Goal: Navigation & Orientation: Find specific page/section

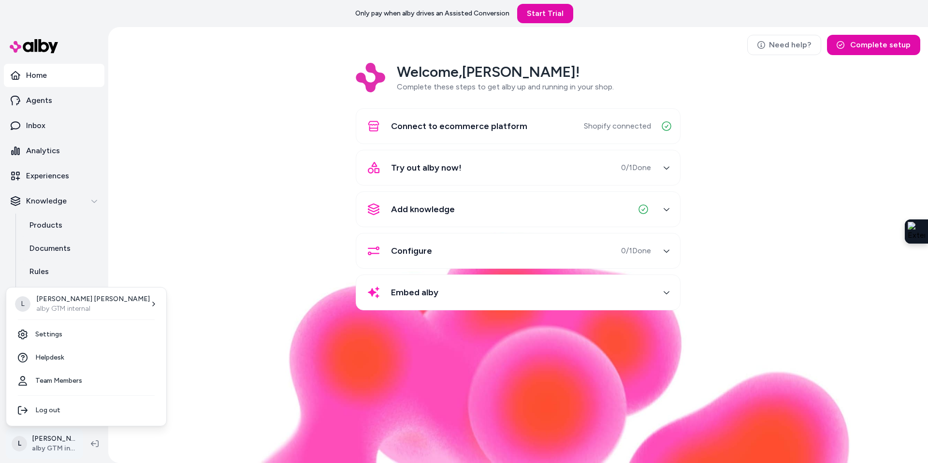
click at [56, 435] on html "Only pay when alby drives an Assisted Conversion Start Trial Home Agents Inbox …" at bounding box center [464, 231] width 928 height 463
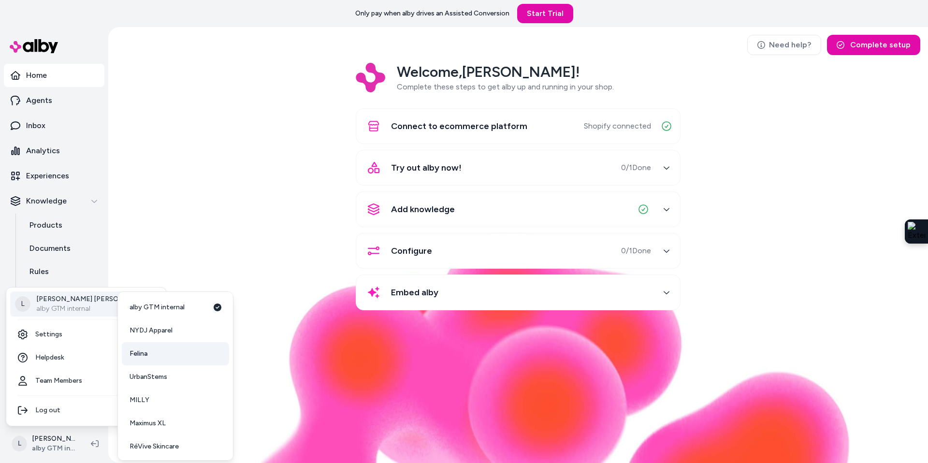
click at [158, 354] on link "Felina" at bounding box center [175, 353] width 107 height 23
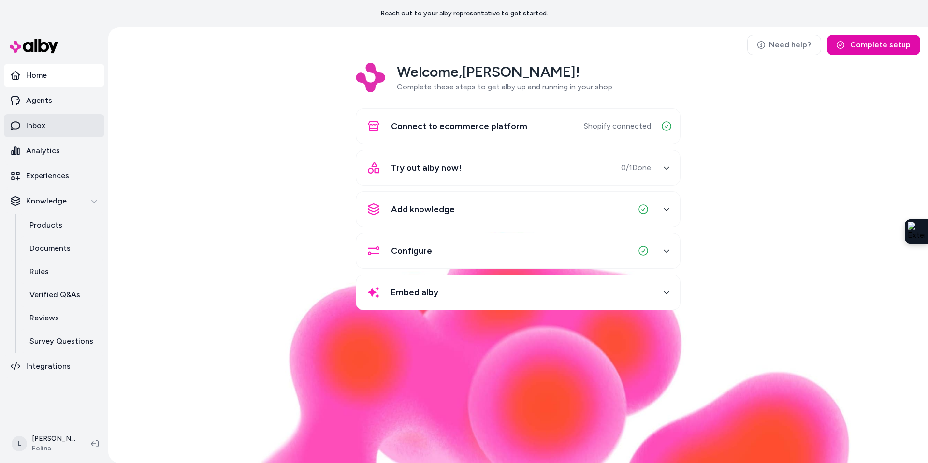
click at [36, 125] on p "Inbox" at bounding box center [35, 126] width 19 height 12
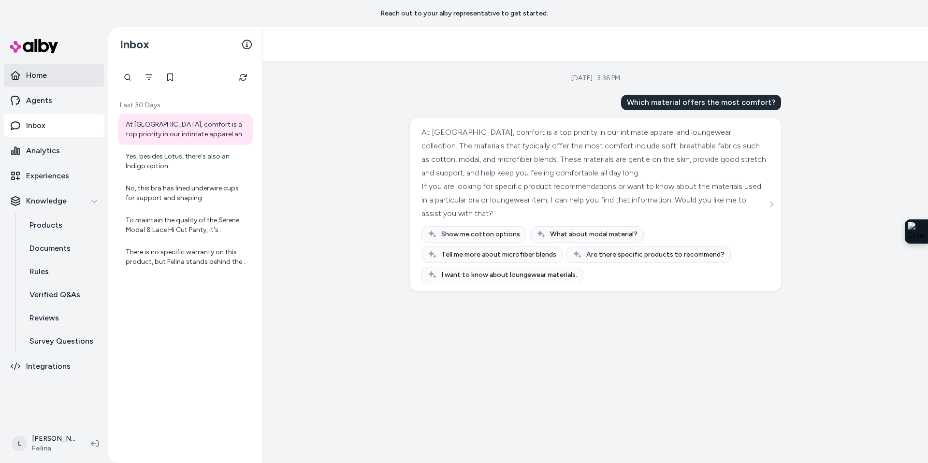
click at [40, 77] on p "Home" at bounding box center [36, 76] width 21 height 12
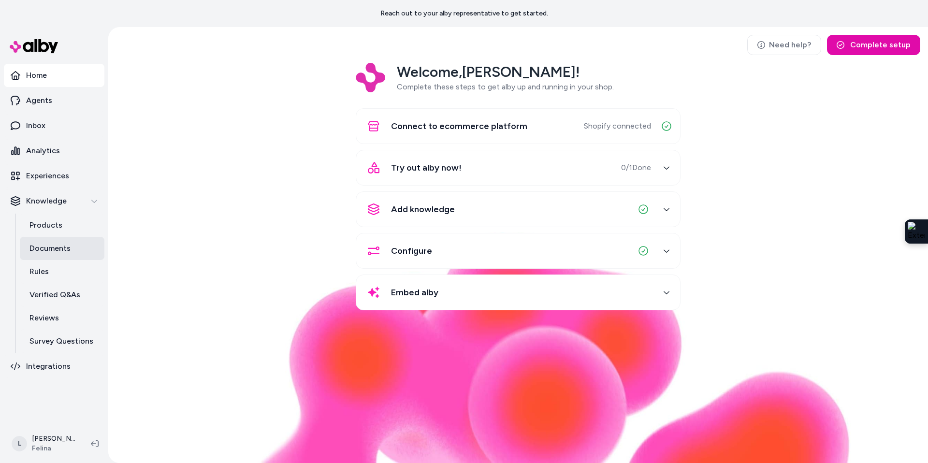
click at [53, 251] on p "Documents" at bounding box center [49, 249] width 41 height 12
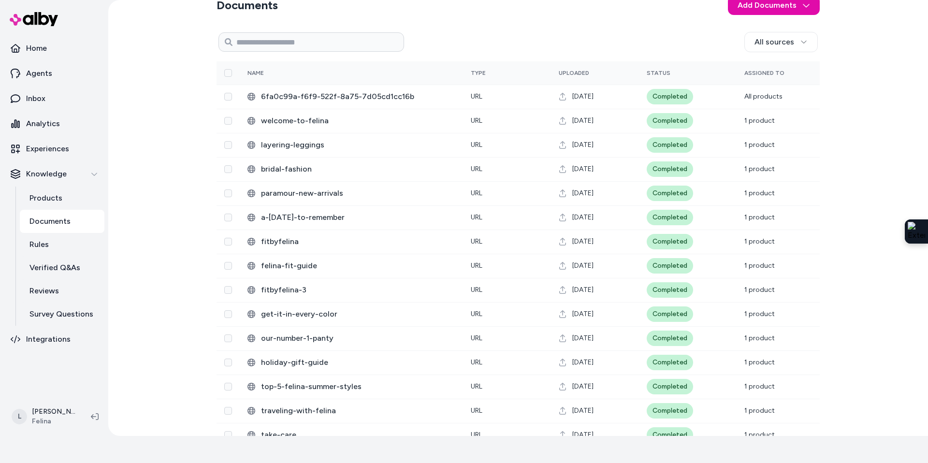
scroll to position [16, 0]
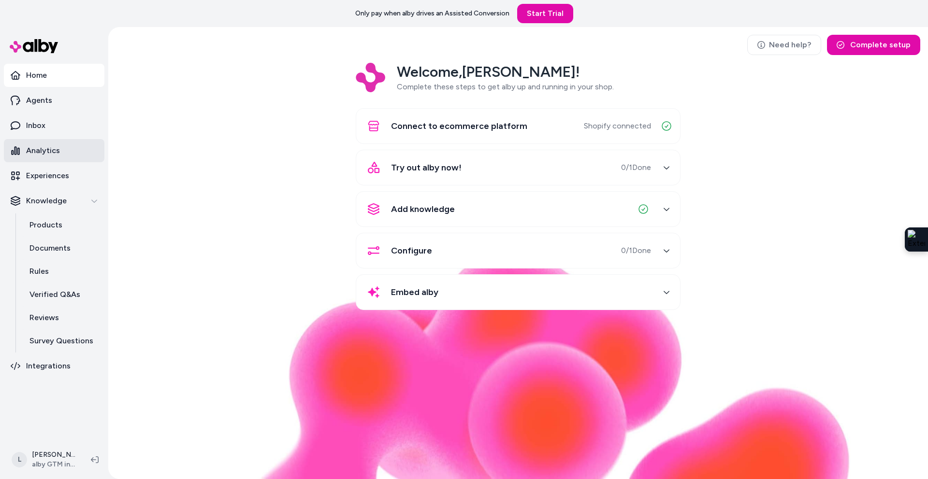
click at [47, 153] on p "Analytics" at bounding box center [43, 151] width 34 height 12
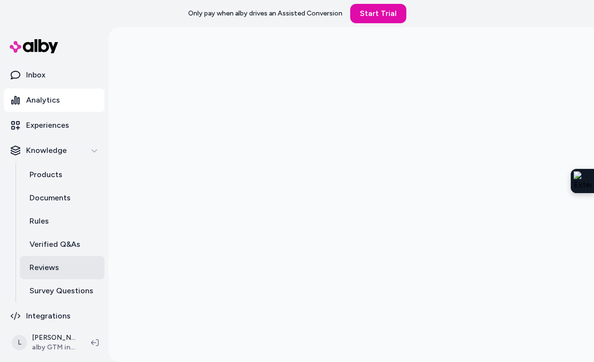
scroll to position [57, 0]
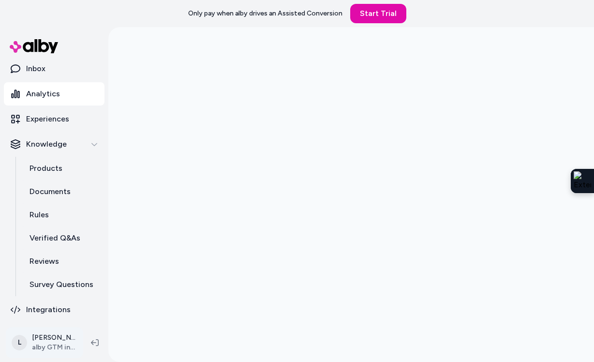
click at [56, 341] on html "Only pay when alby drives an Assisted Conversion Start Trial Home Agents Inbox …" at bounding box center [297, 181] width 594 height 362
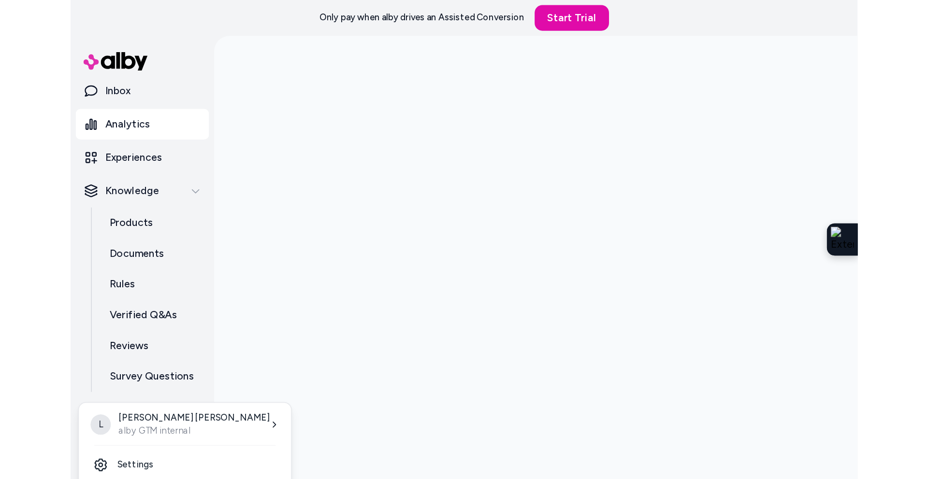
scroll to position [0, 0]
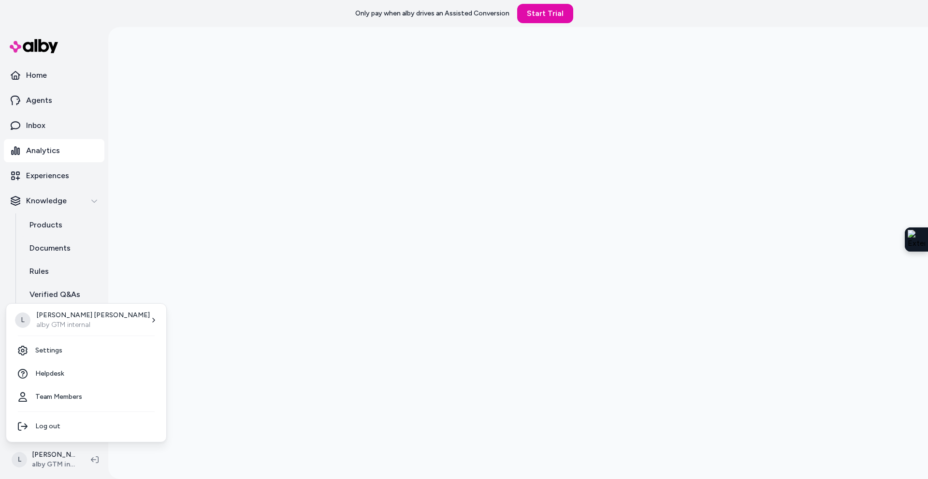
click at [192, 65] on html "Only pay when alby drives an Assisted Conversion Start Trial Home Agents Inbox …" at bounding box center [464, 239] width 928 height 479
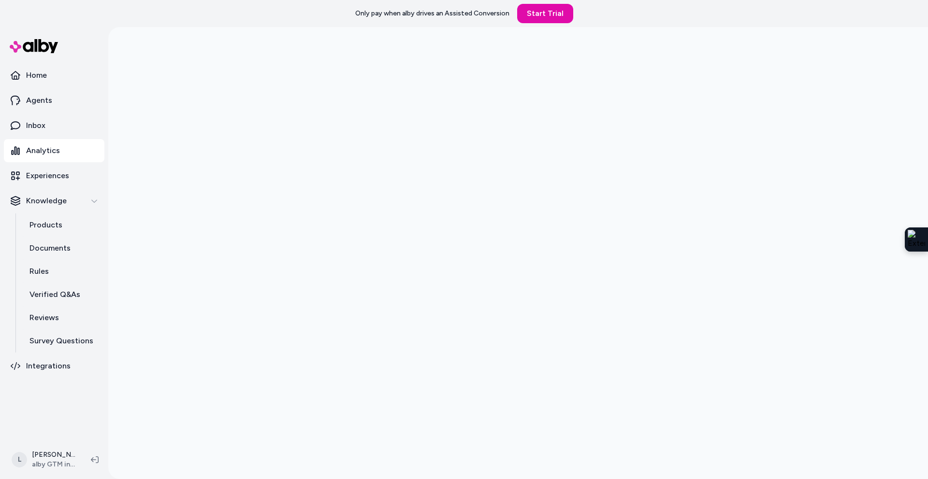
scroll to position [27, 0]
click at [30, 124] on p "Inbox" at bounding box center [35, 126] width 19 height 12
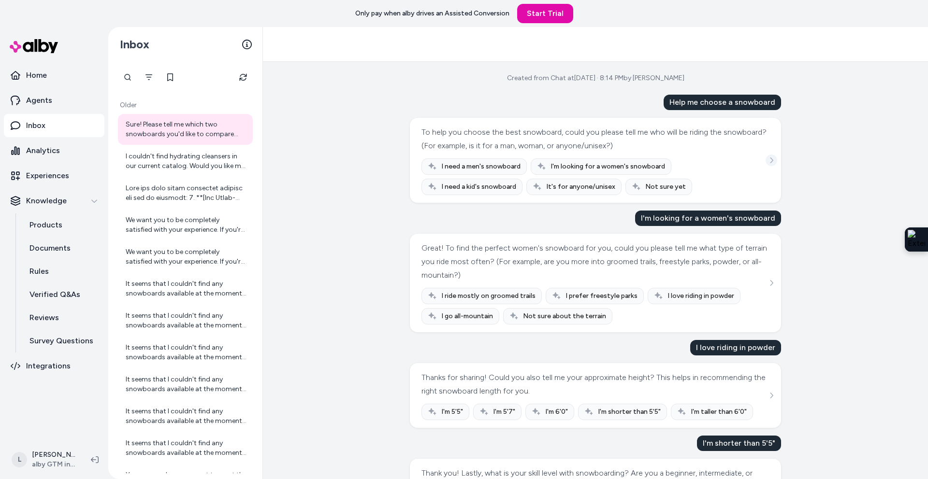
click at [770, 164] on button "See more" at bounding box center [772, 161] width 12 height 12
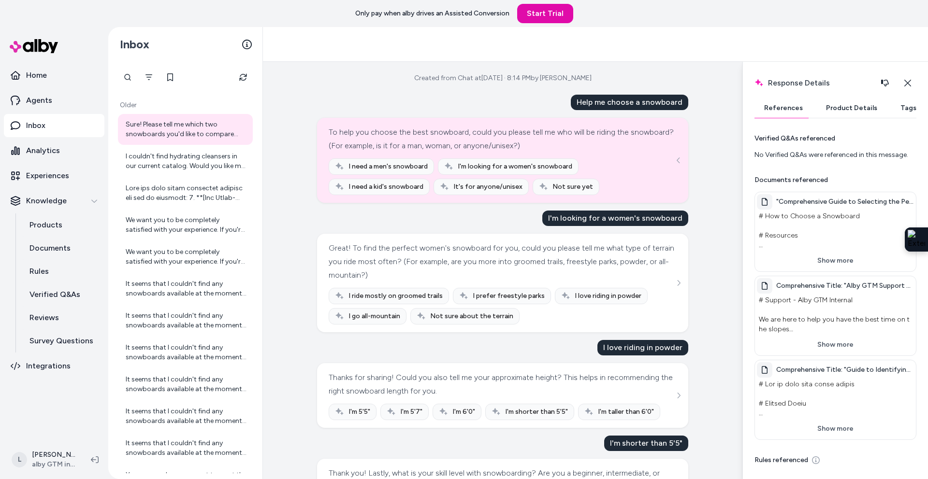
click at [792, 116] on button "References" at bounding box center [783, 108] width 58 height 19
click at [793, 113] on button "References" at bounding box center [783, 108] width 58 height 19
click at [912, 83] on button "Close" at bounding box center [907, 82] width 18 height 19
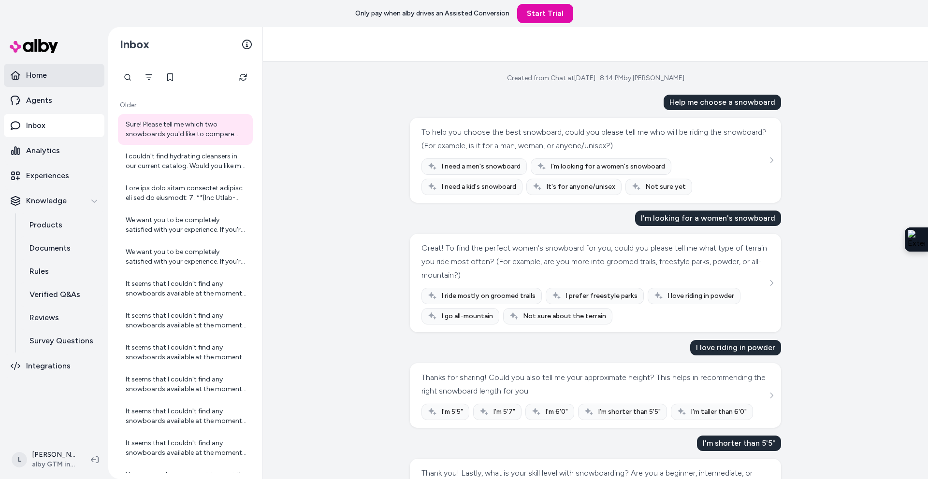
click at [34, 70] on p "Home" at bounding box center [36, 76] width 21 height 12
